Goal: Task Accomplishment & Management: Manage account settings

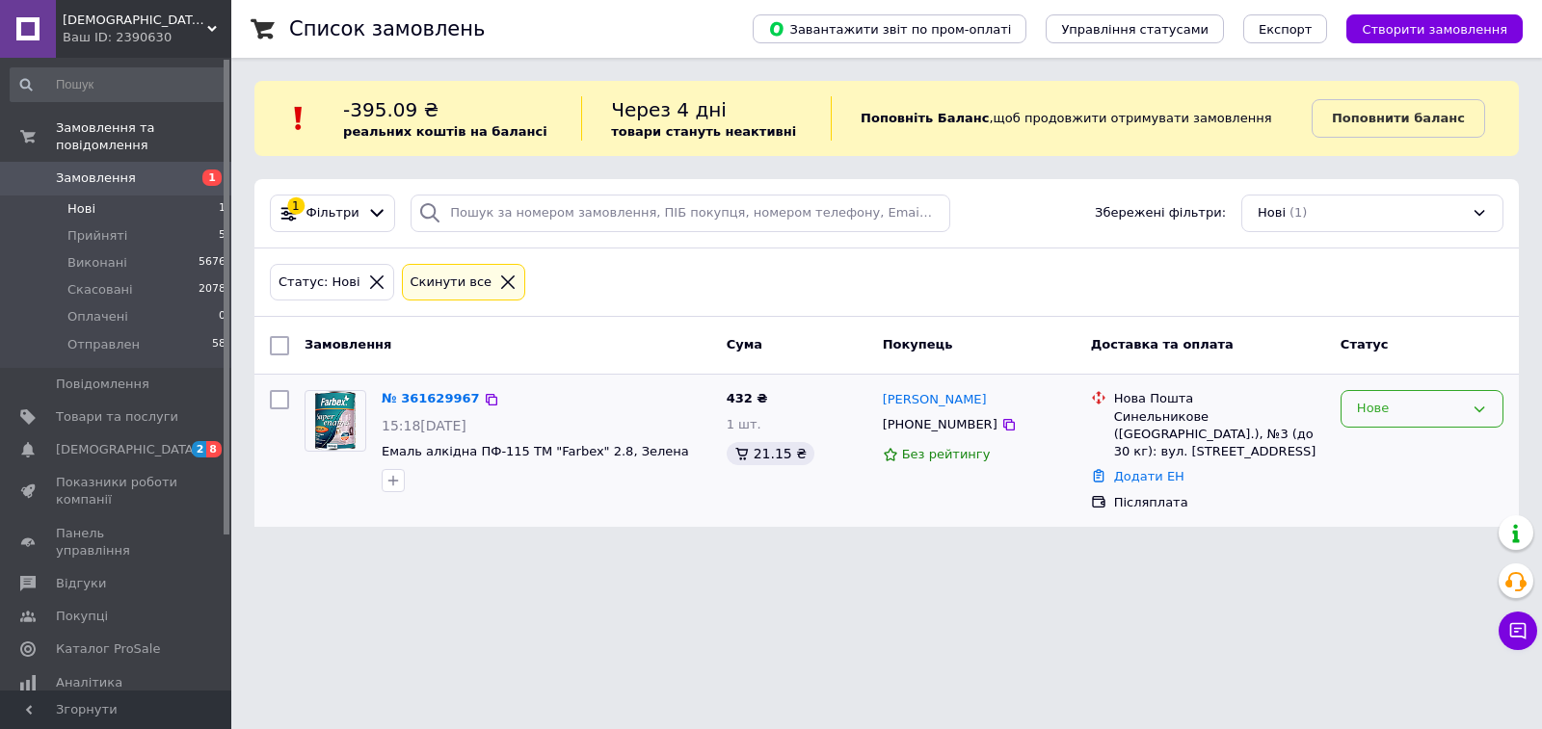
click at [1398, 409] on div "Нове" at bounding box center [1410, 409] width 107 height 20
click at [1394, 445] on li "Прийнято" at bounding box center [1421, 450] width 161 height 36
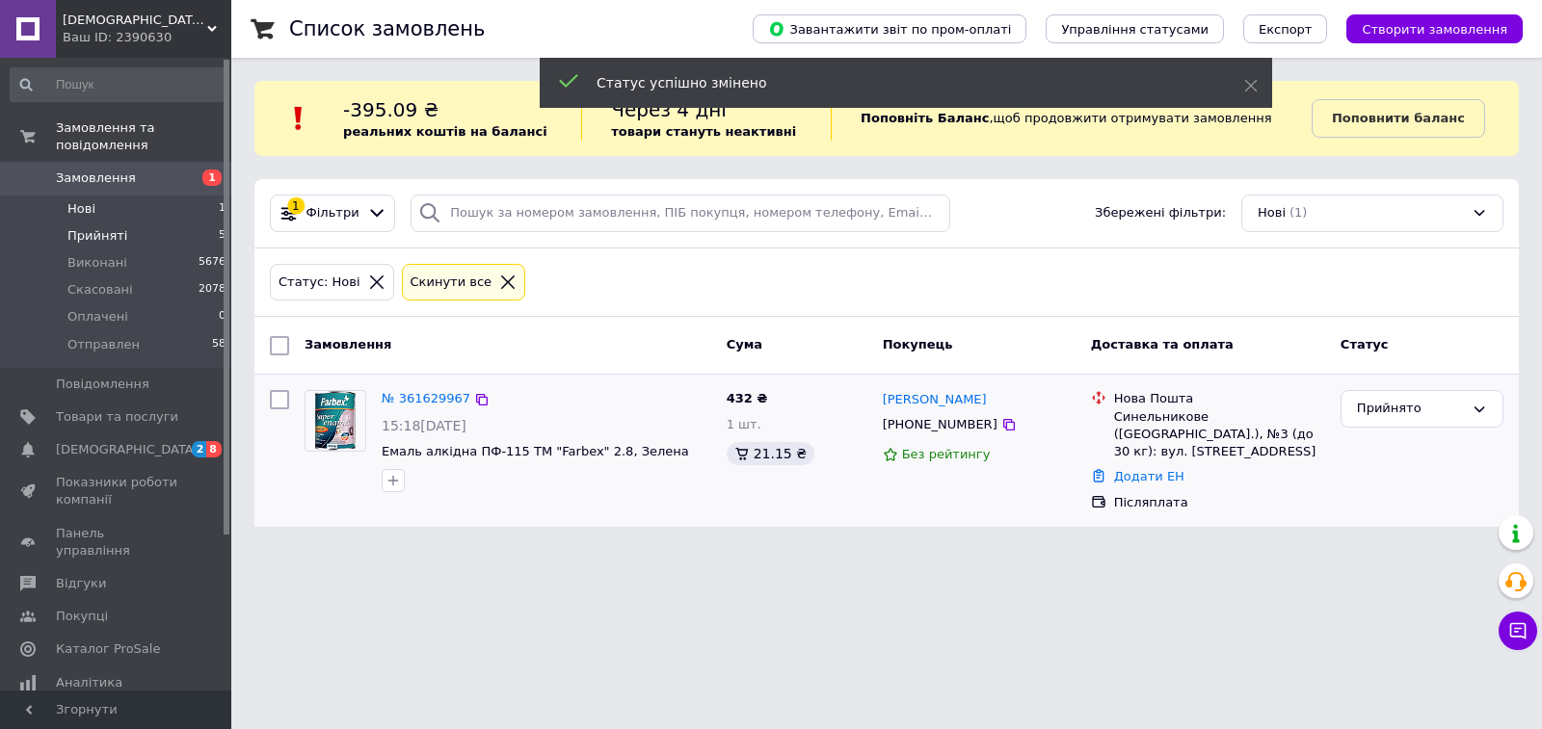
click at [104, 227] on span "Прийняті" at bounding box center [97, 235] width 60 height 17
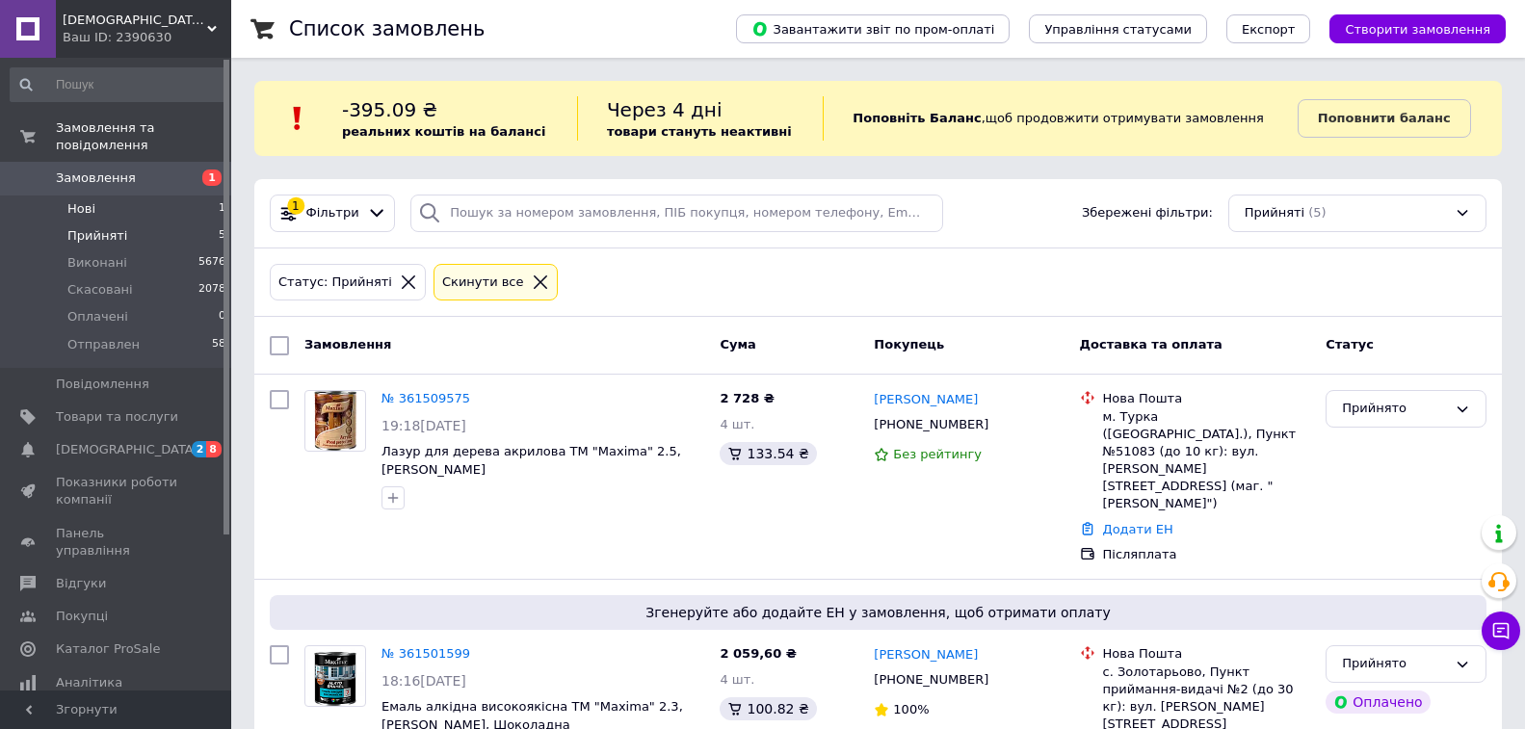
click at [103, 196] on li "Нові 1" at bounding box center [118, 209] width 237 height 27
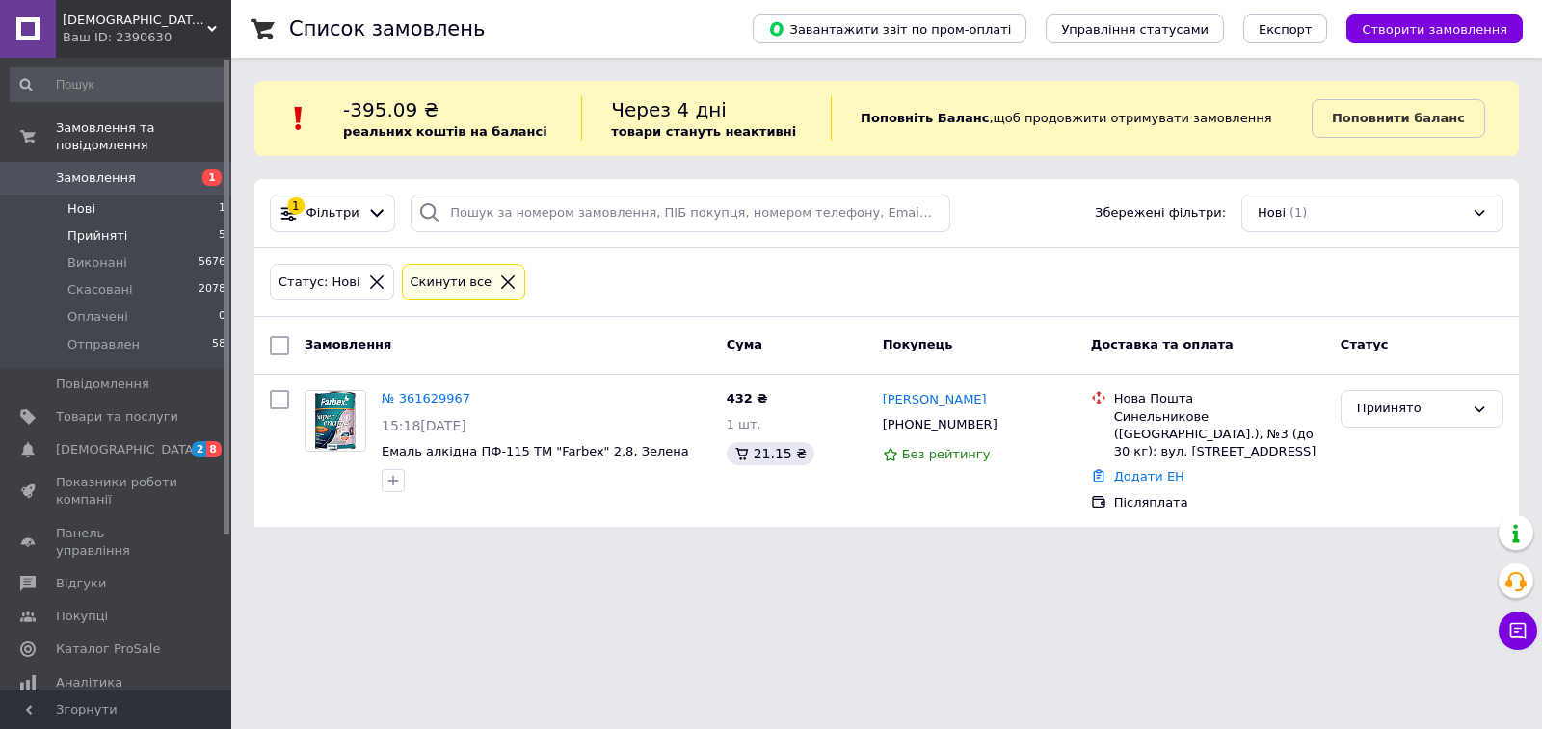
click at [98, 223] on li "Прийняті 5" at bounding box center [118, 236] width 237 height 27
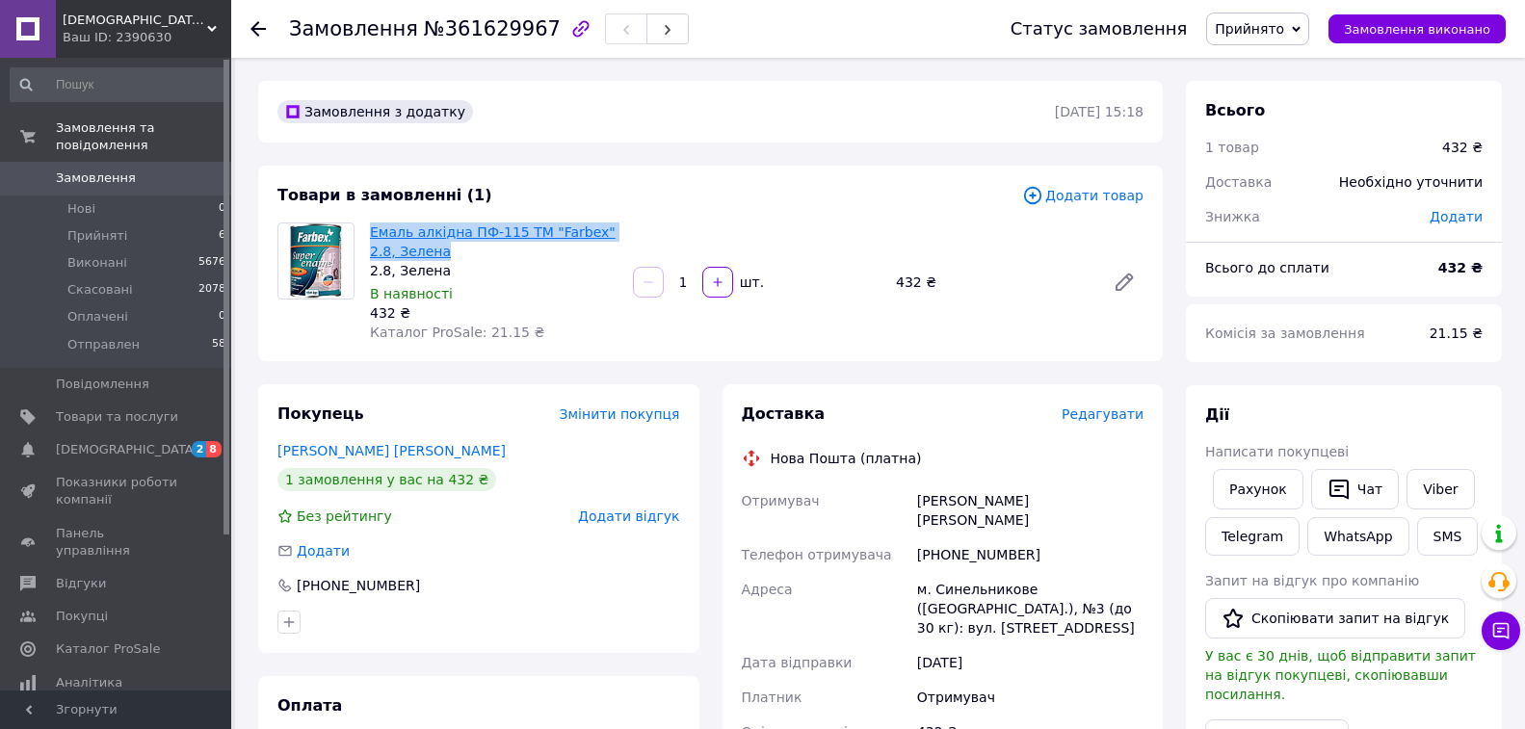
drag, startPoint x: 422, startPoint y: 251, endPoint x: 372, endPoint y: 224, distance: 56.9
click at [372, 224] on span "Емаль алкідна ПФ-115 TM "Farbex" 2.8, Зелена" at bounding box center [494, 242] width 248 height 39
copy link "Емаль алкідна ПФ-115 TM "Farbex" 2.8, Зелена"
drag, startPoint x: 1026, startPoint y: 536, endPoint x: 895, endPoint y: 537, distance: 131.1
click at [895, 537] on div "Отримувач Мітаревський Дмитро Телефон отримувача +380671532045 Адреса м. Синель…" at bounding box center [943, 678] width 410 height 389
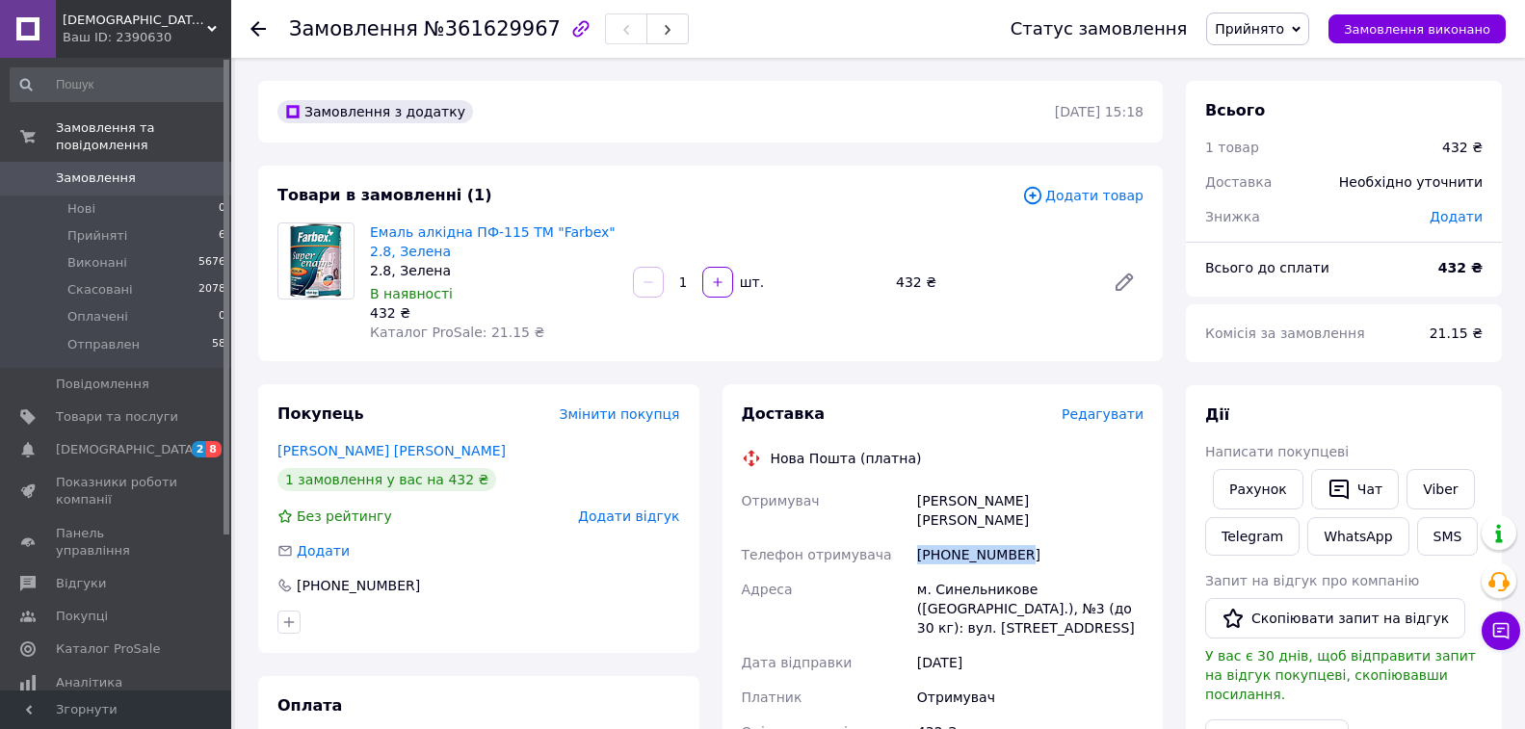
copy div "Телефон отримувача +380671532045"
drag, startPoint x: 1004, startPoint y: 498, endPoint x: 915, endPoint y: 498, distance: 88.7
click at [915, 498] on div "Мітаревський Дмитро" at bounding box center [1030, 511] width 234 height 54
copy div "Мітаревський"
drag, startPoint x: 1007, startPoint y: 502, endPoint x: 1059, endPoint y: 505, distance: 52.1
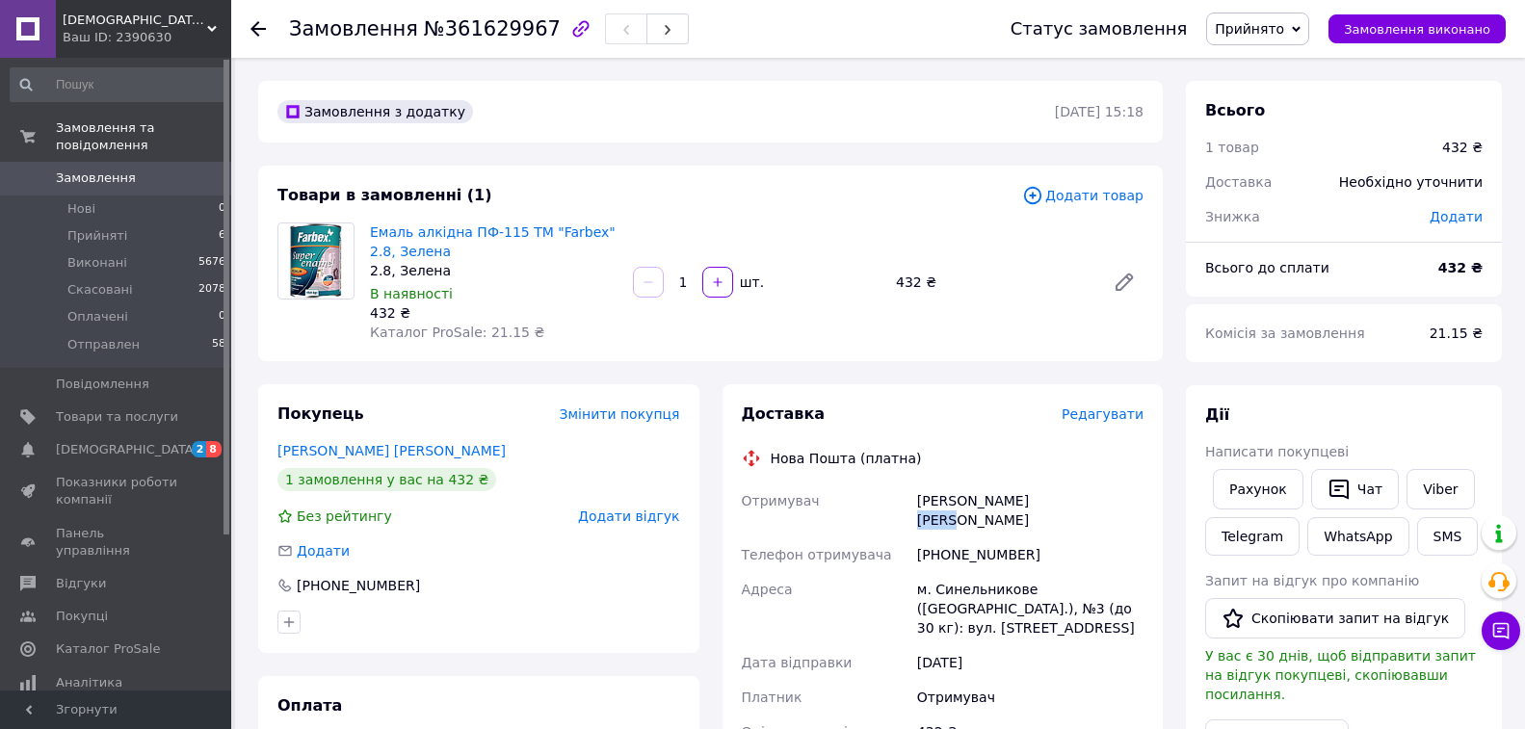
click at [1060, 505] on div "Мітаревський Дмитро" at bounding box center [1030, 511] width 234 height 54
copy div "Дмитро"
drag, startPoint x: 935, startPoint y: 571, endPoint x: 1023, endPoint y: 571, distance: 88.7
click at [1024, 572] on div "м. Синельникове (Дніпропетровська обл.), №3 (до 30 кг): вул. Центральна, 86А" at bounding box center [1030, 608] width 234 height 73
copy div "Синельникове"
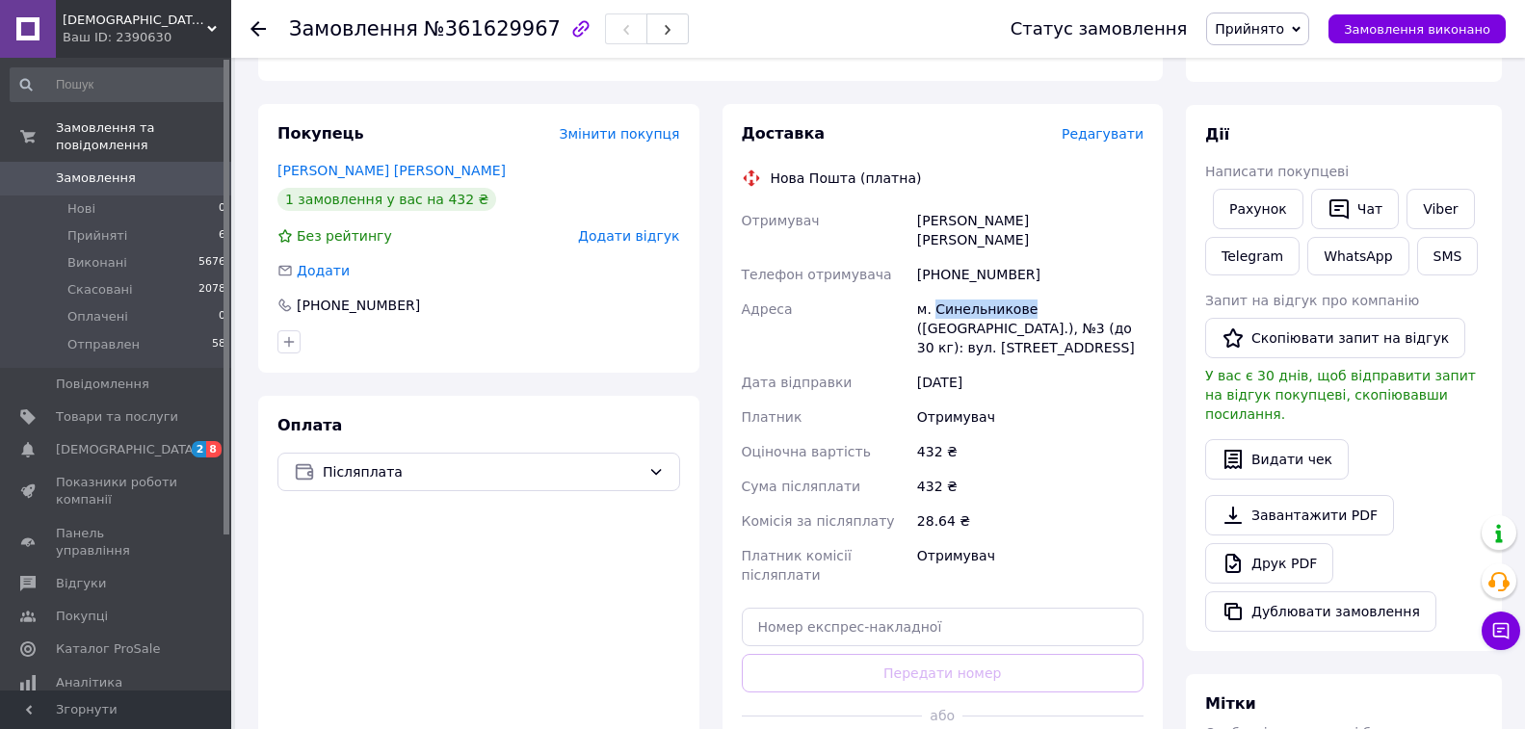
scroll to position [289, 0]
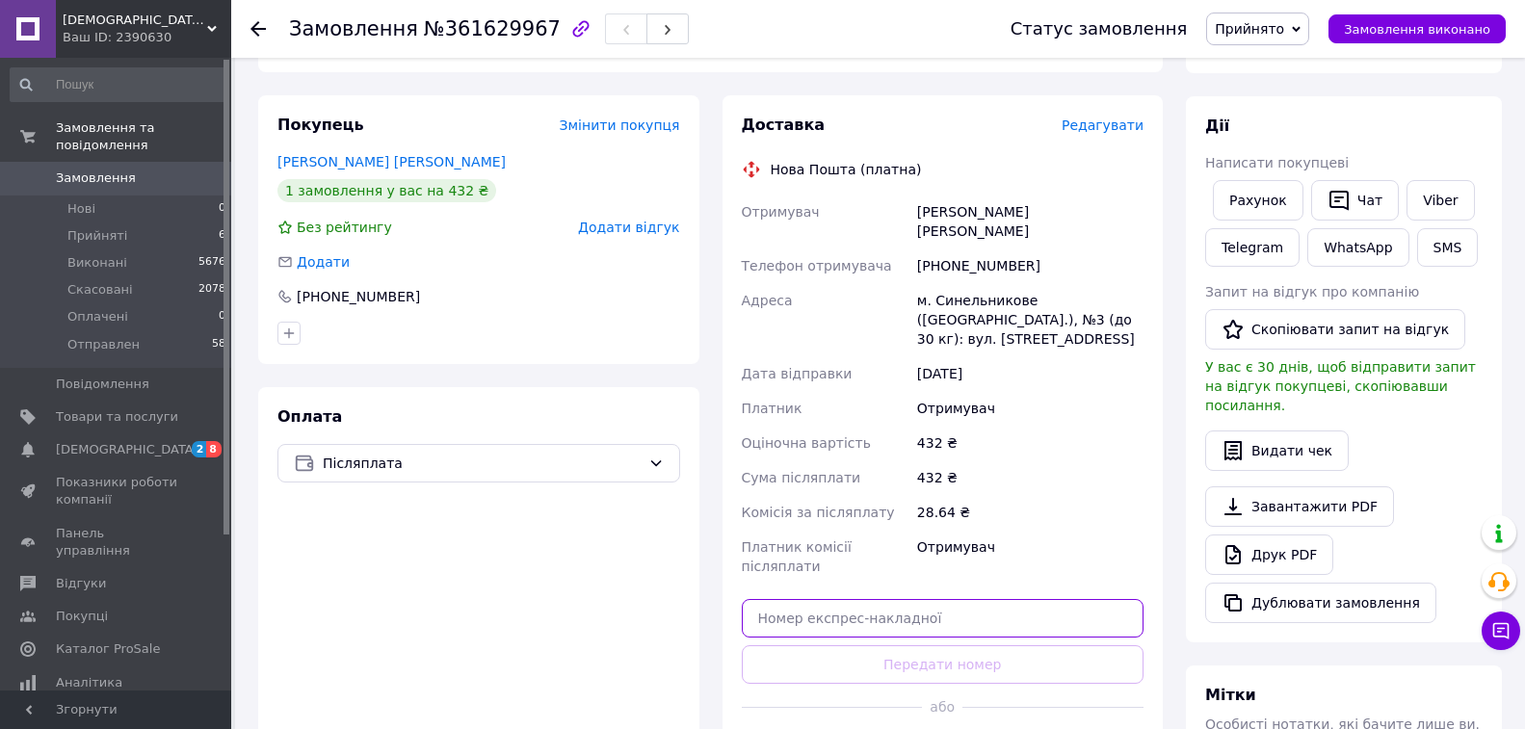
click at [972, 599] on input "text" at bounding box center [943, 618] width 403 height 39
paste input "20400477597944"
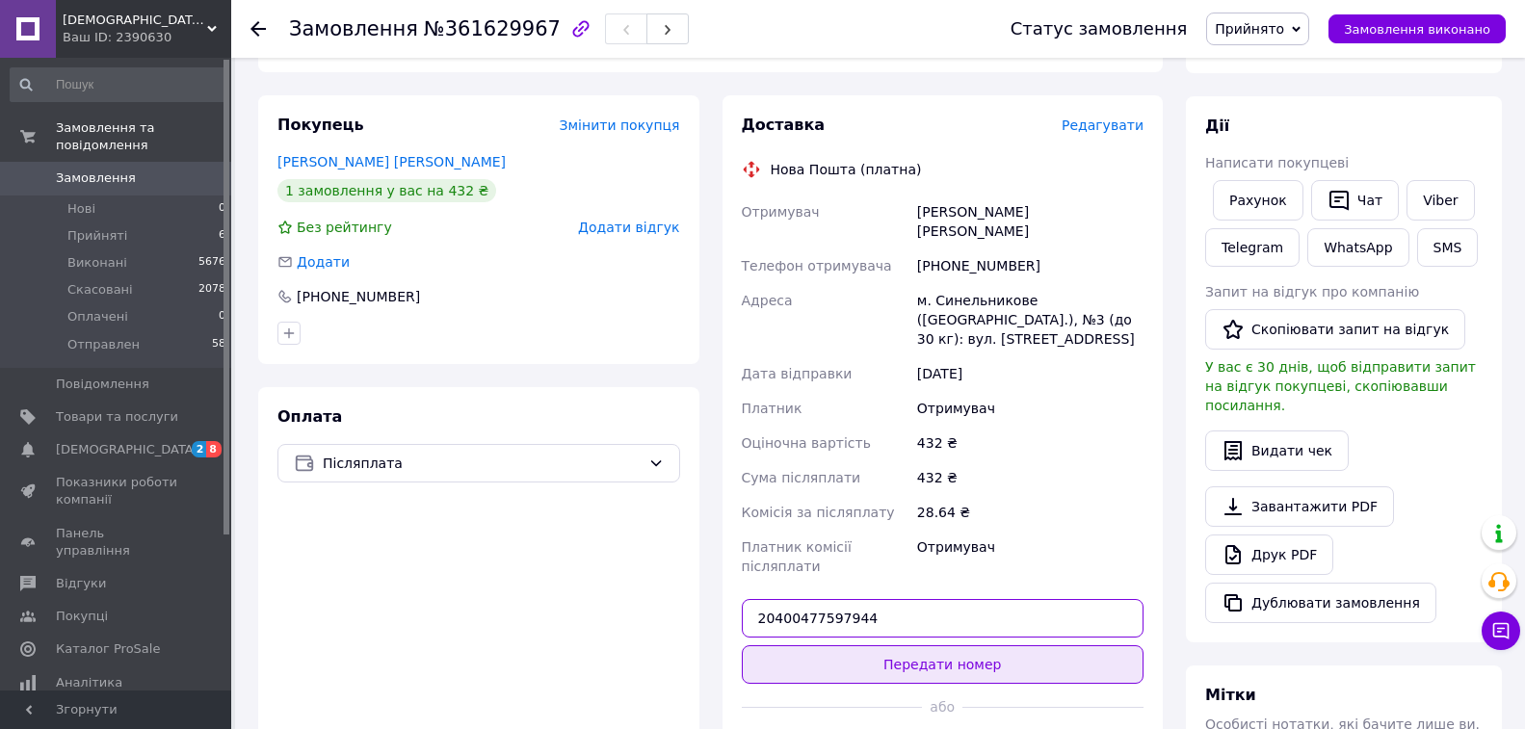
type input "20400477597944"
click at [974, 646] on button "Передати номер" at bounding box center [943, 665] width 403 height 39
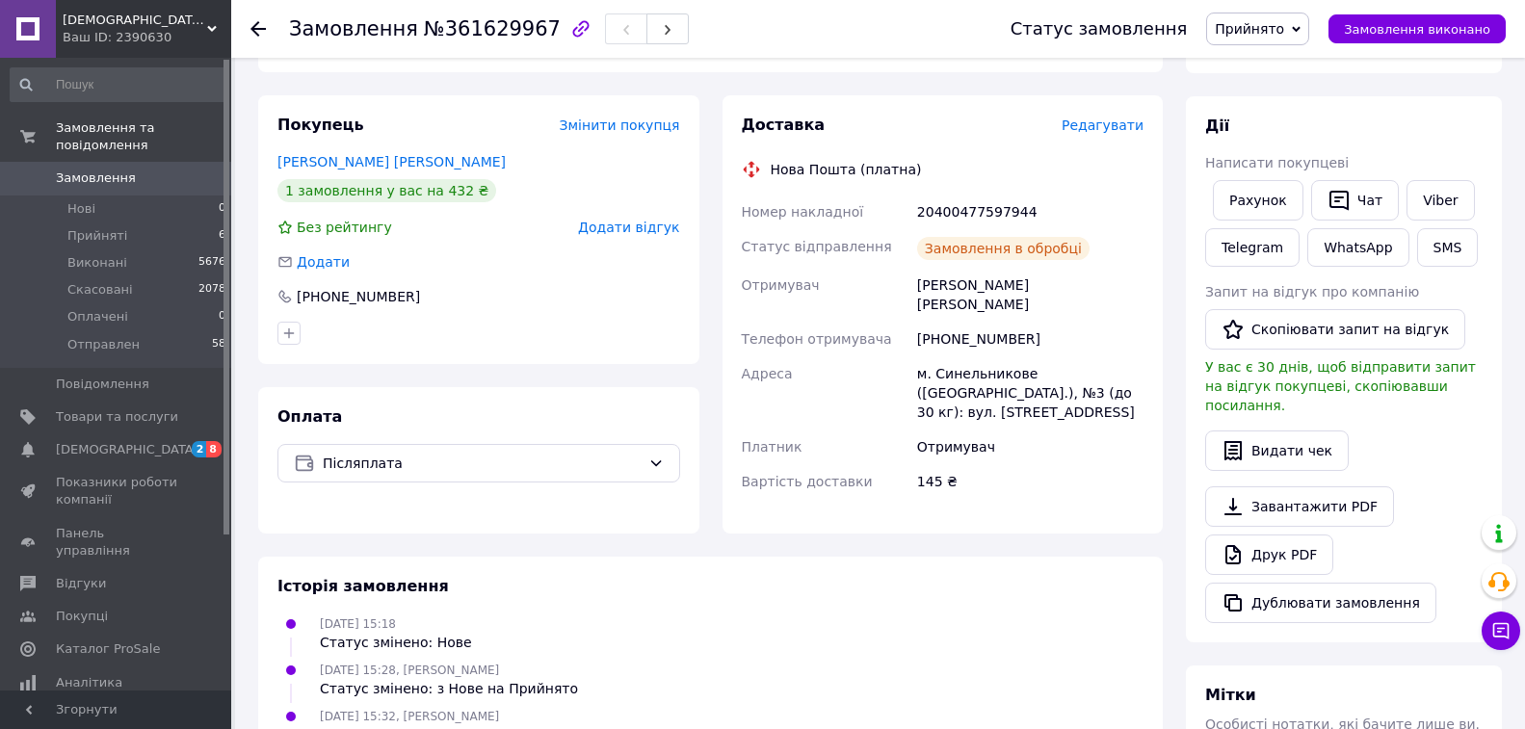
click at [1281, 28] on span "Прийнято" at bounding box center [1249, 28] width 69 height 15
click at [1272, 160] on li "Отправлен" at bounding box center [1257, 154] width 101 height 29
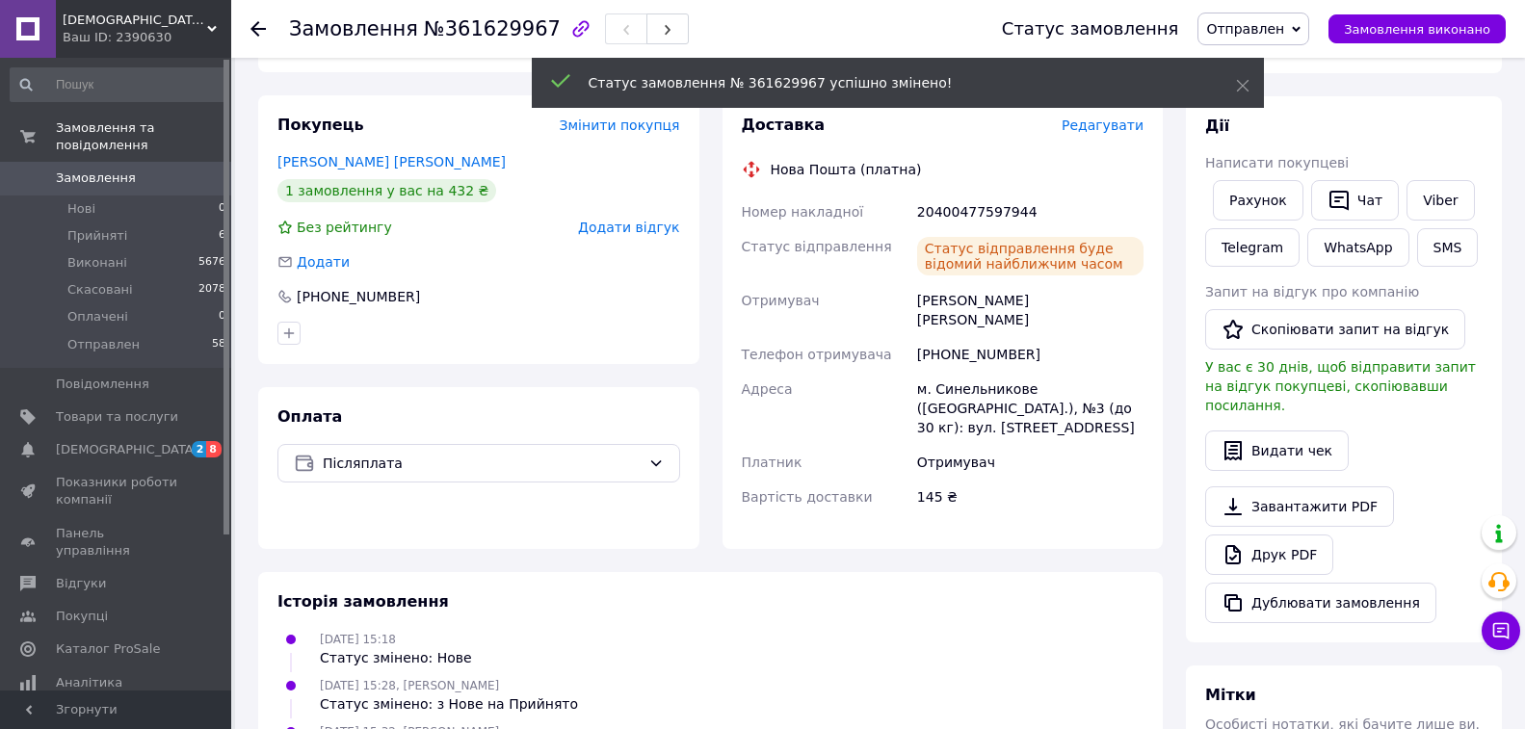
click at [1285, 535] on link "Друк PDF" at bounding box center [1269, 555] width 128 height 40
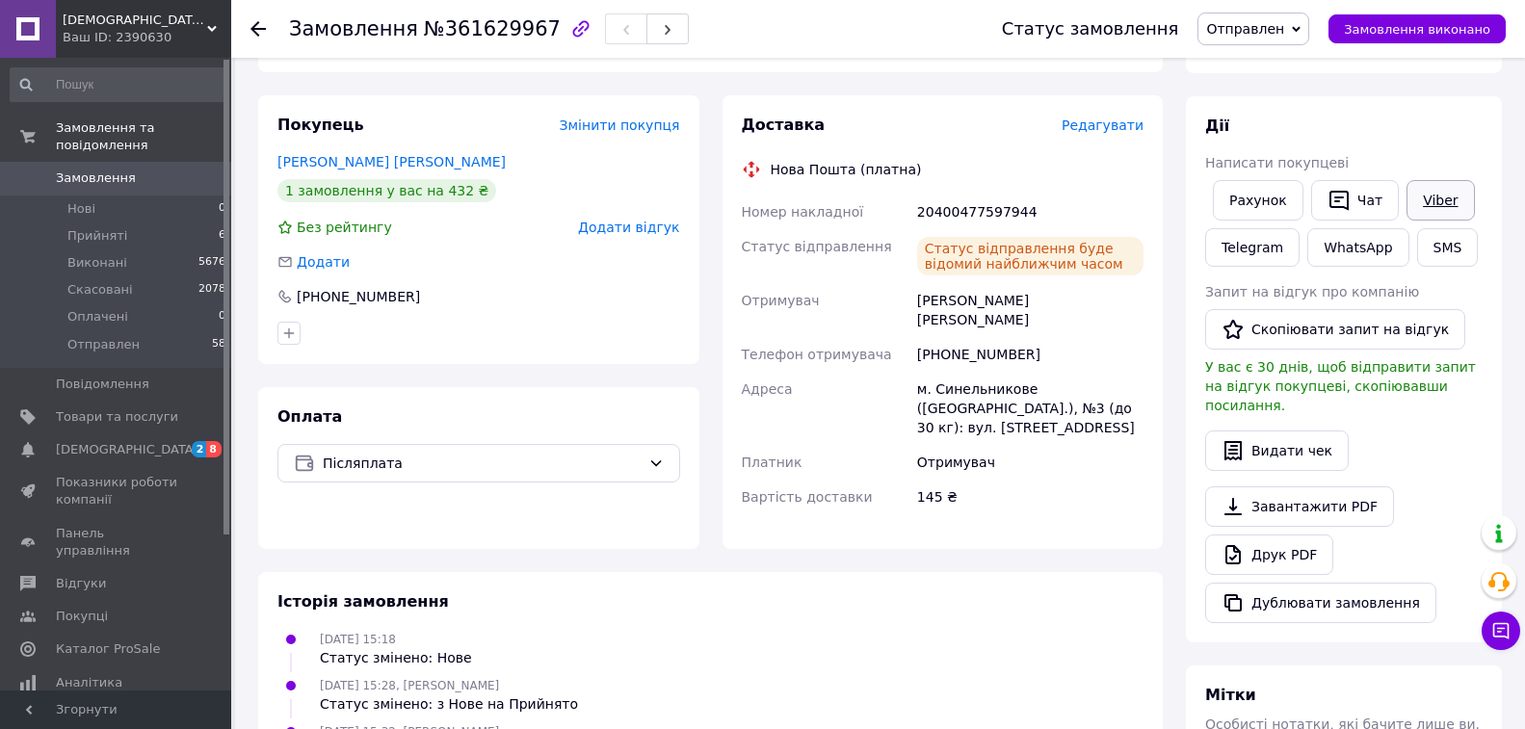
click at [1420, 210] on link "Viber" at bounding box center [1440, 200] width 67 height 40
drag, startPoint x: 757, startPoint y: 206, endPoint x: 1044, endPoint y: 212, distance: 286.2
click at [1044, 212] on div "Номер накладної 20400477597944 Статус відправлення Статус відправлення буде від…" at bounding box center [943, 355] width 410 height 320
copy div "Номер накладної 20400477597944"
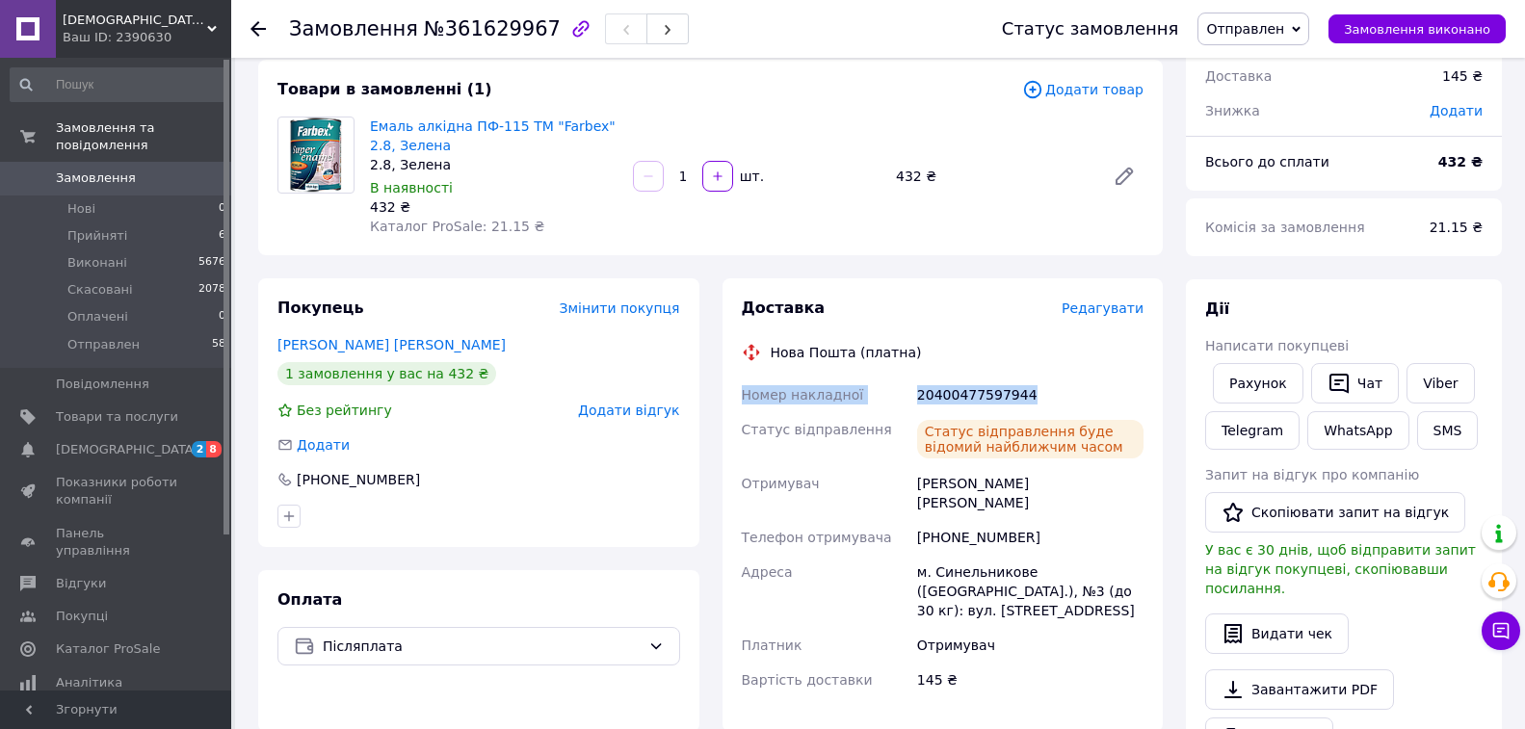
scroll to position [0, 0]
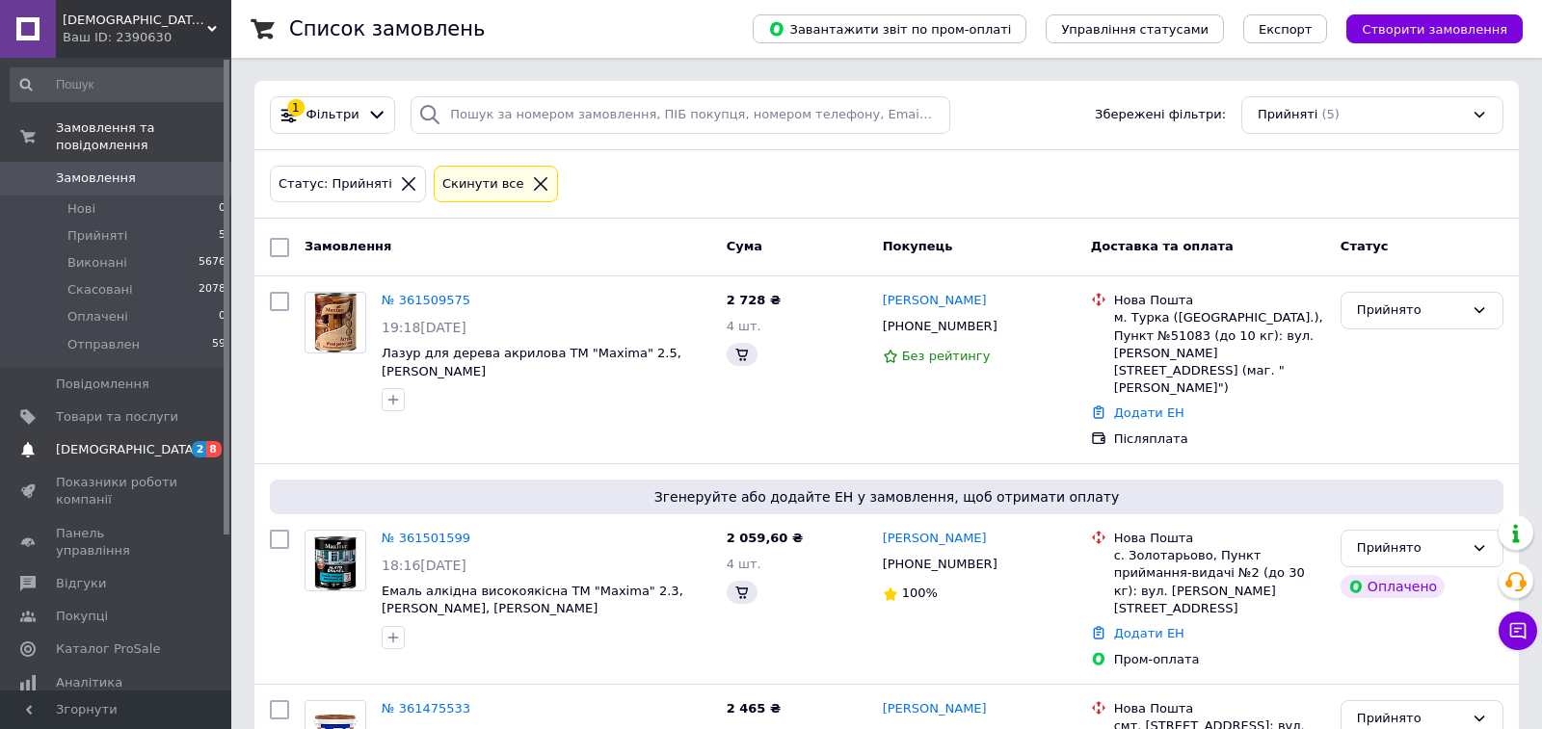
click at [119, 441] on span "[DEMOGRAPHIC_DATA]" at bounding box center [127, 449] width 143 height 17
